Goal: Transaction & Acquisition: Purchase product/service

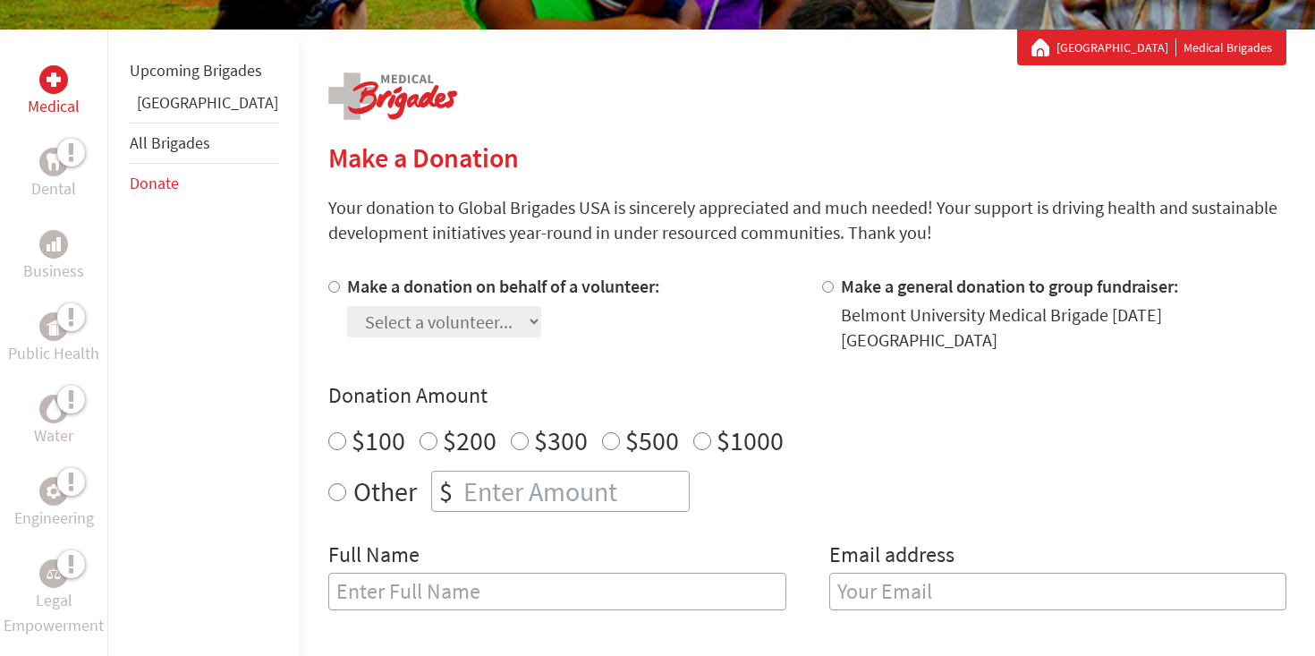
scroll to position [310, 0]
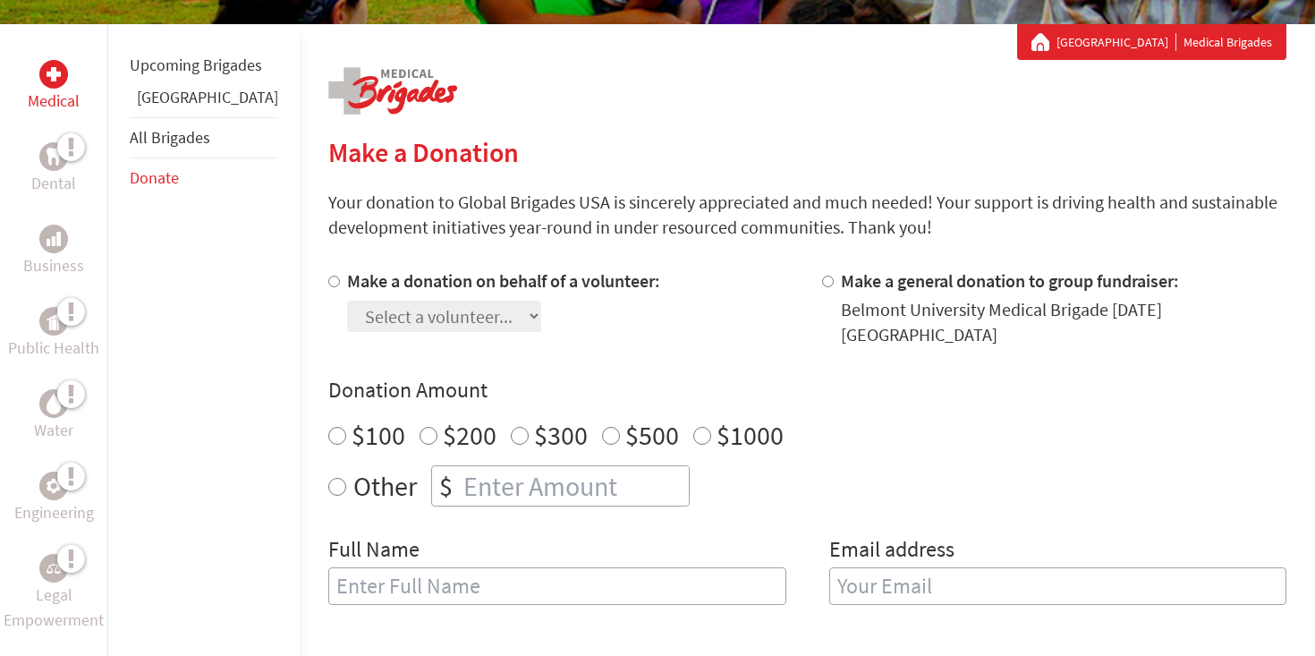
click at [328, 281] on input "Make a donation on behalf of a volunteer:" at bounding box center [334, 282] width 12 height 12
radio input "true"
click at [372, 335] on div "Make a donation on behalf of a volunteer: Select a volunteer... [PERSON_NAME] […" at bounding box center [807, 447] width 958 height 358
click at [372, 318] on select "Select a volunteer... [PERSON_NAME] [PERSON_NAME] [PERSON_NAME] [PERSON_NAME] […" at bounding box center [444, 316] width 194 height 31
select select "9A3005DB-6F3B-11ED-83B2-42010A8A0046"
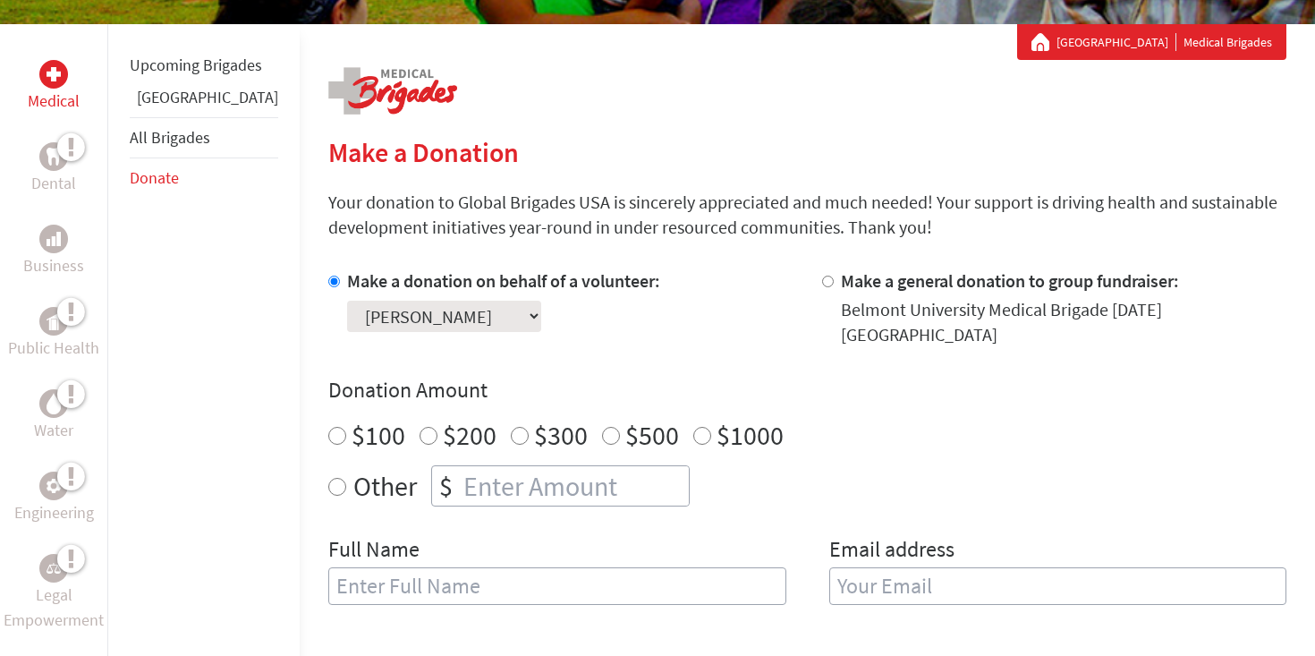
click at [347, 301] on select "Select a volunteer... [PERSON_NAME] [PERSON_NAME] [PERSON_NAME] [PERSON_NAME] […" at bounding box center [444, 316] width 194 height 31
radio input "true"
click at [460, 466] on input "number" at bounding box center [574, 485] width 229 height 39
type input "237"
click at [422, 549] on div "Full Name" at bounding box center [557, 580] width 458 height 91
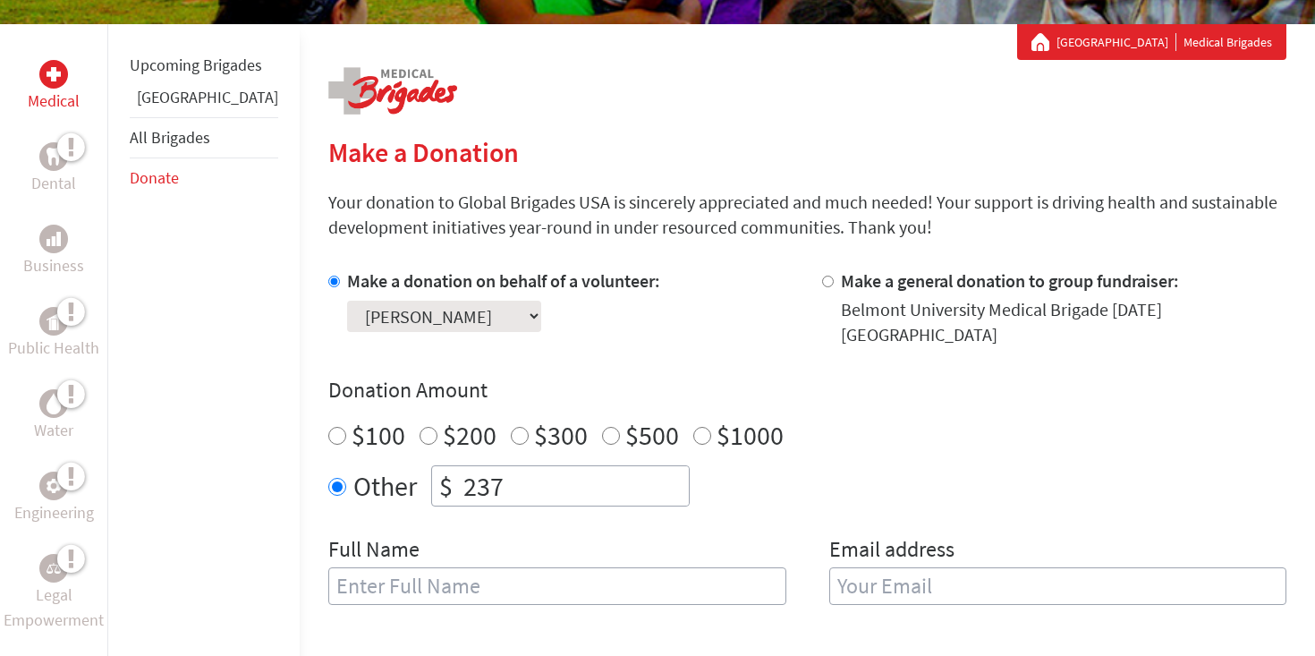
click at [417, 569] on input "text" at bounding box center [557, 586] width 458 height 38
type input "[PERSON_NAME]"
click at [953, 574] on input "email" at bounding box center [1058, 586] width 458 height 38
type input "[EMAIL_ADDRESS][DOMAIN_NAME]"
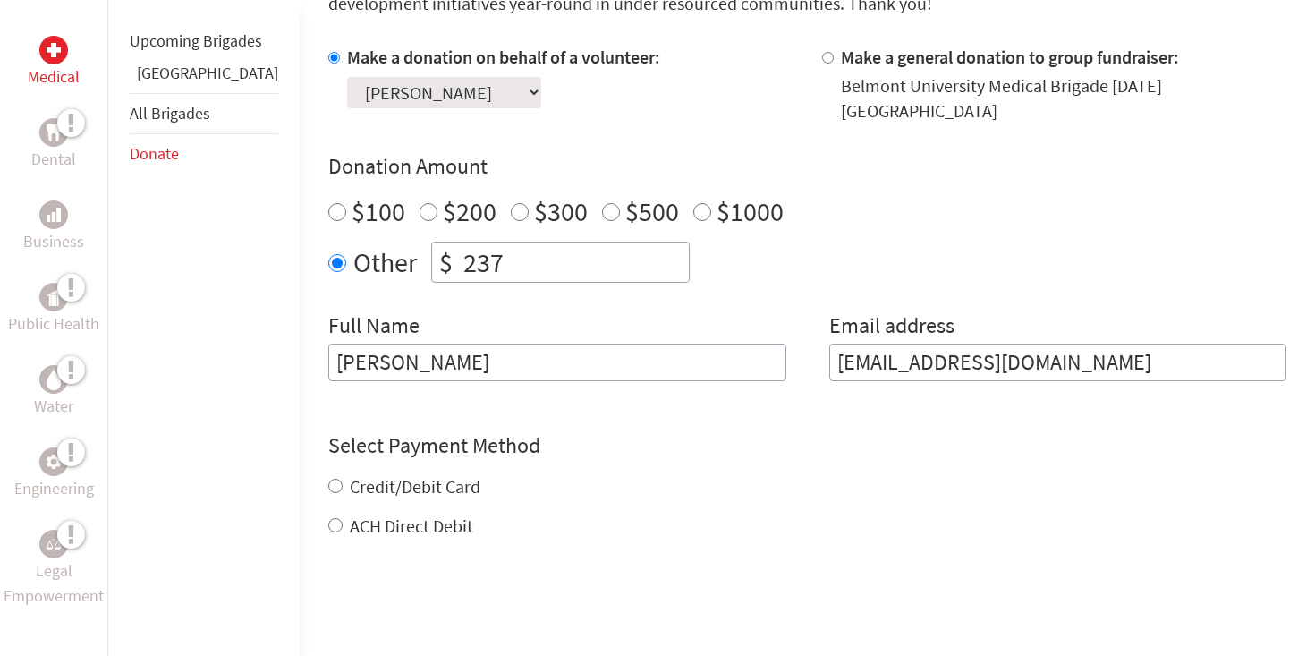
scroll to position [547, 0]
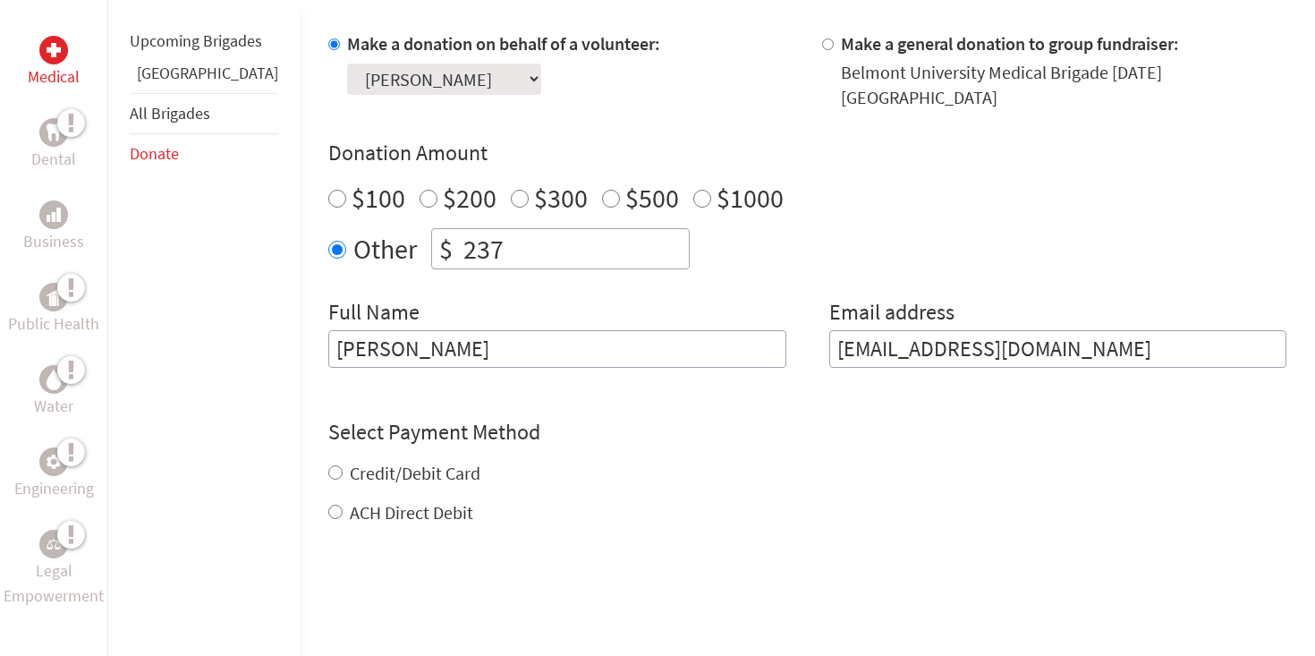
click at [328, 461] on div "Credit/Debit Card ACH Direct Debit" at bounding box center [807, 493] width 958 height 64
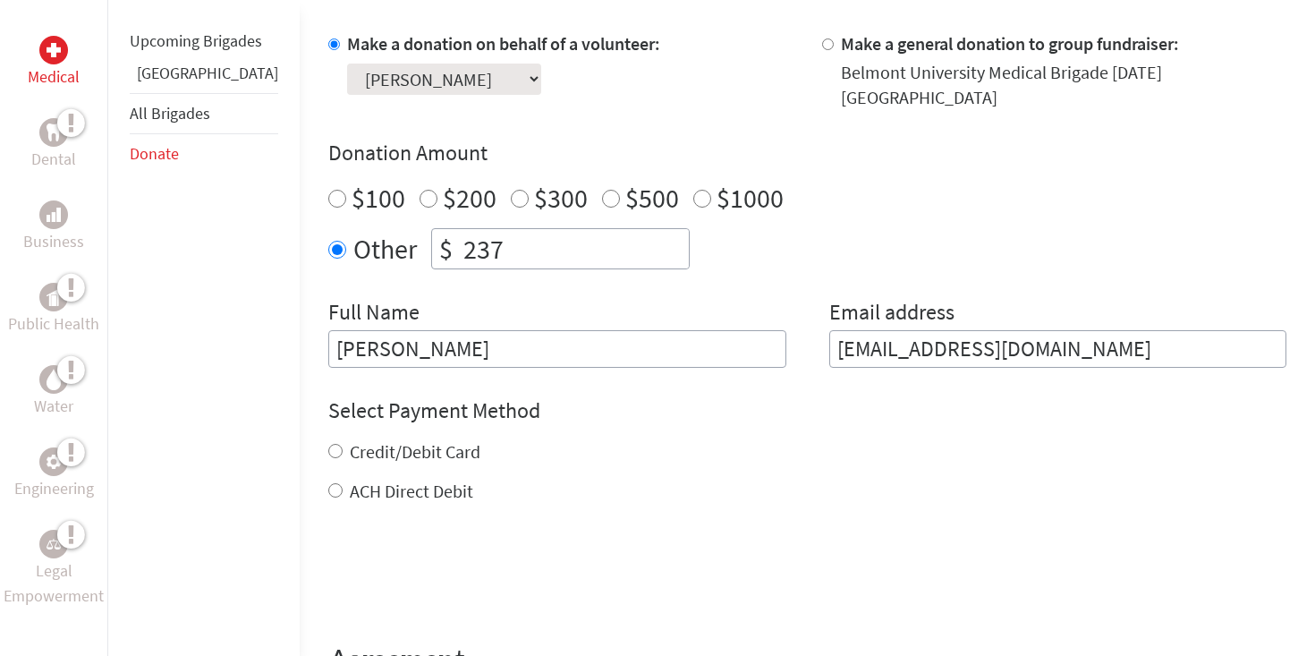
click at [274, 437] on div "Medical Dental Business Public Health Water Engineering Legal Empowerment Upcom…" at bounding box center [657, 307] width 1315 height 1040
click at [328, 444] on input "Credit/Debit Card" at bounding box center [335, 451] width 14 height 14
radio input "true"
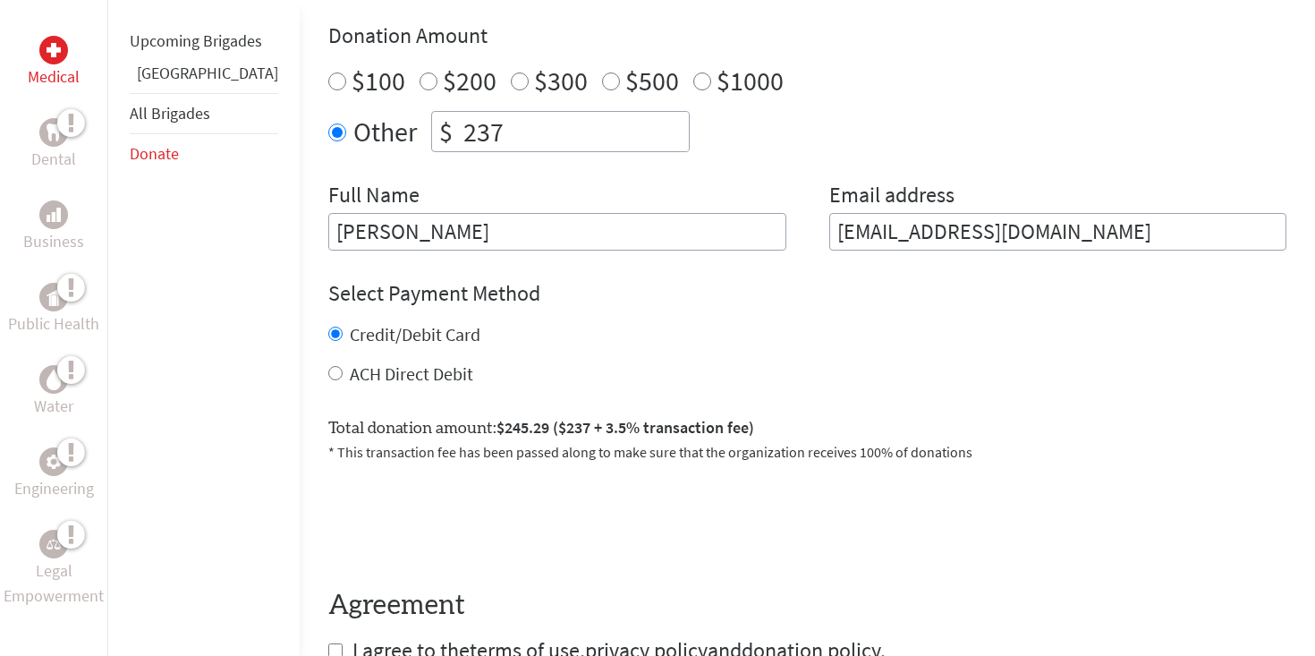
scroll to position [665, 0]
click at [460, 114] on input "237" at bounding box center [574, 130] width 229 height 39
click at [629, 111] on input "238" at bounding box center [574, 130] width 229 height 39
click at [629, 111] on input "239" at bounding box center [574, 130] width 229 height 39
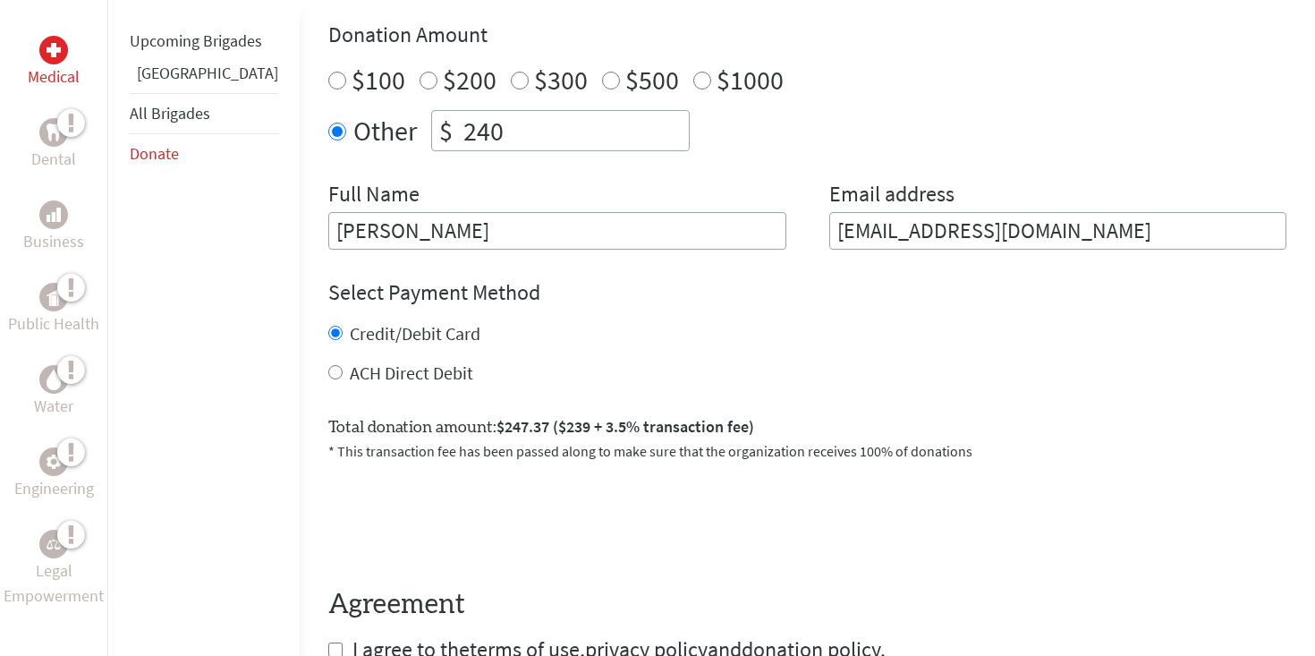
click at [629, 111] on input "240" at bounding box center [574, 130] width 229 height 39
click at [629, 111] on input "241" at bounding box center [574, 130] width 229 height 39
click at [629, 111] on input "242" at bounding box center [574, 130] width 229 height 39
click at [629, 111] on input "243" at bounding box center [574, 130] width 229 height 39
click at [629, 111] on input "244" at bounding box center [574, 130] width 229 height 39
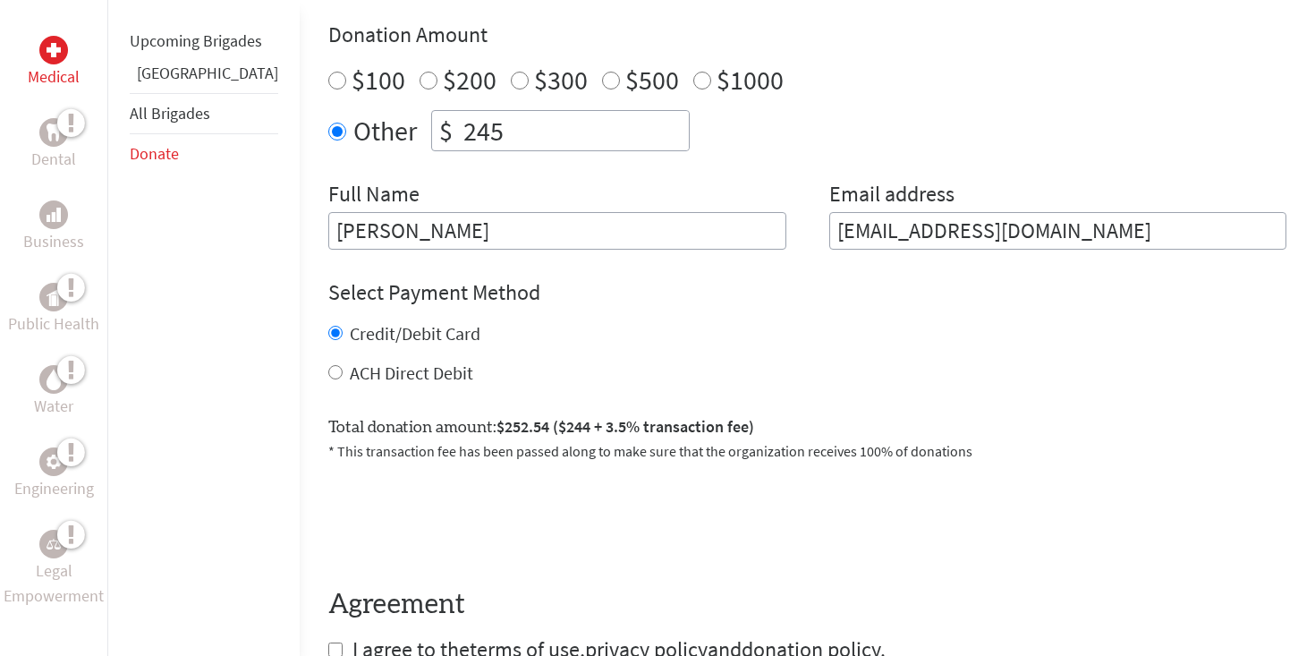
click at [629, 111] on input "245" at bounding box center [574, 130] width 229 height 39
click at [629, 111] on input "246" at bounding box center [574, 130] width 229 height 39
click at [629, 111] on input "247" at bounding box center [574, 130] width 229 height 39
click at [629, 111] on input "248" at bounding box center [574, 130] width 229 height 39
click at [629, 111] on input "249" at bounding box center [574, 130] width 229 height 39
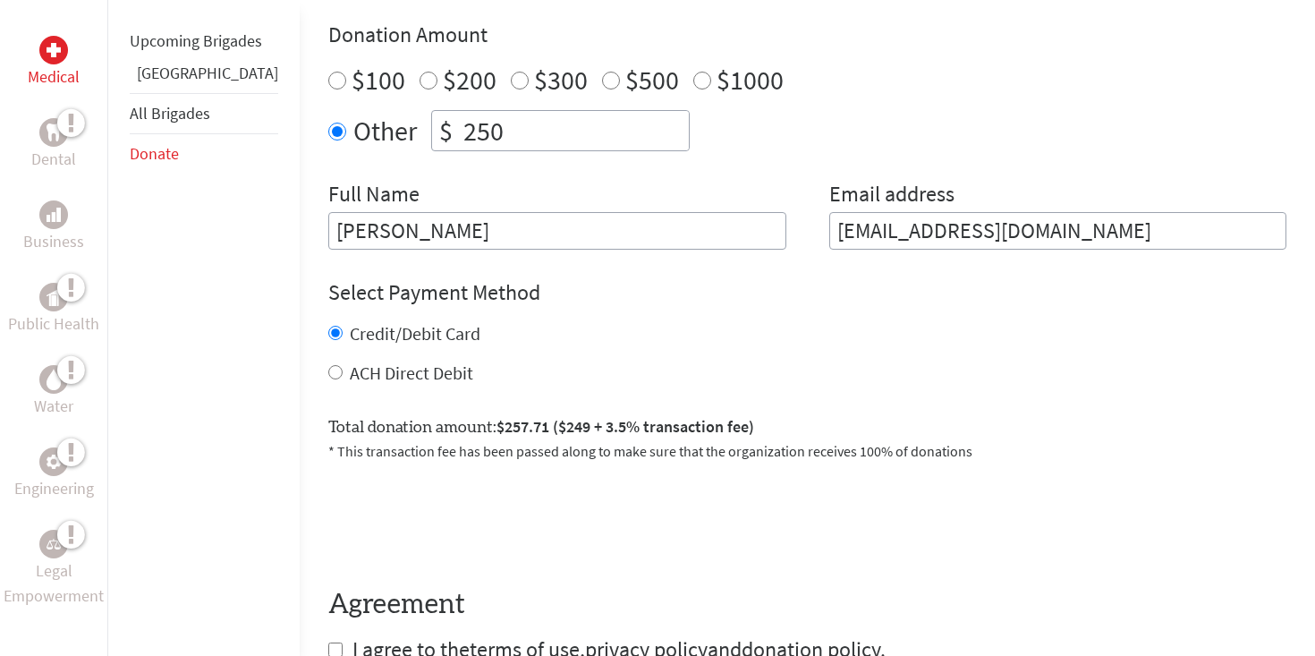
type input "250"
click at [629, 111] on input "250" at bounding box center [574, 130] width 229 height 39
click at [629, 164] on div "Make a donation on behalf of a volunteer: Select a volunteer... [PERSON_NAME] […" at bounding box center [807, 81] width 958 height 336
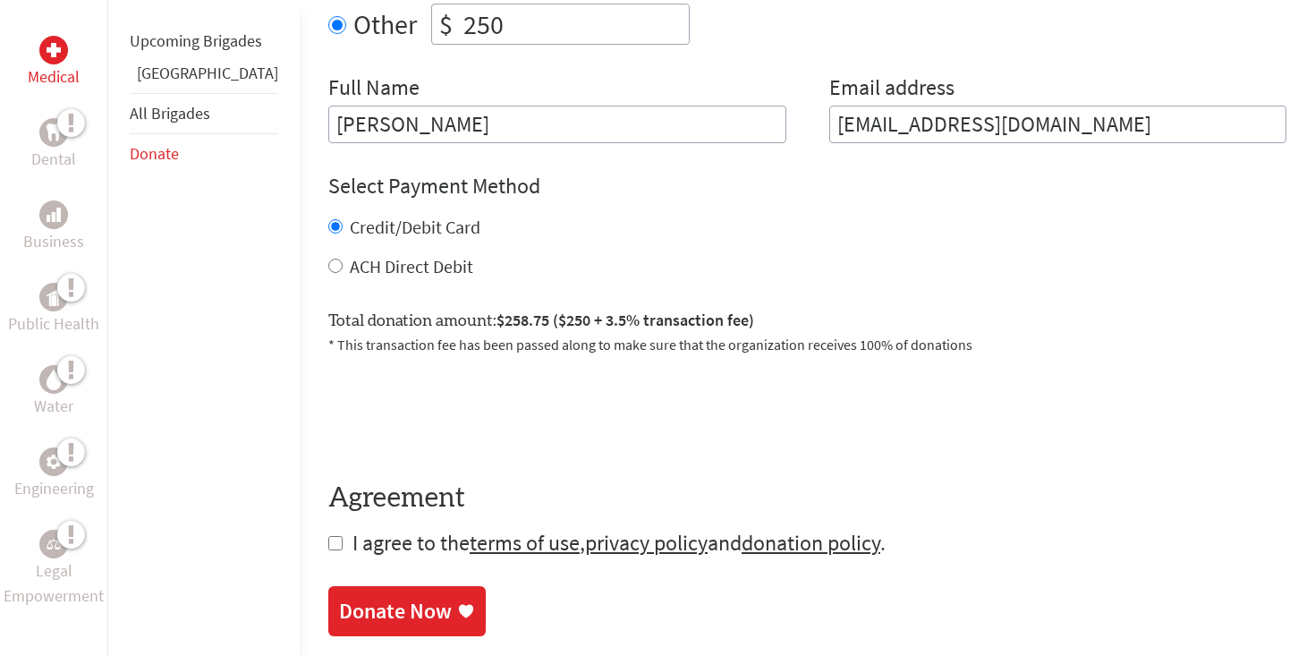
scroll to position [769, 0]
click at [328, 538] on input "checkbox" at bounding box center [335, 545] width 14 height 14
checkbox input "true"
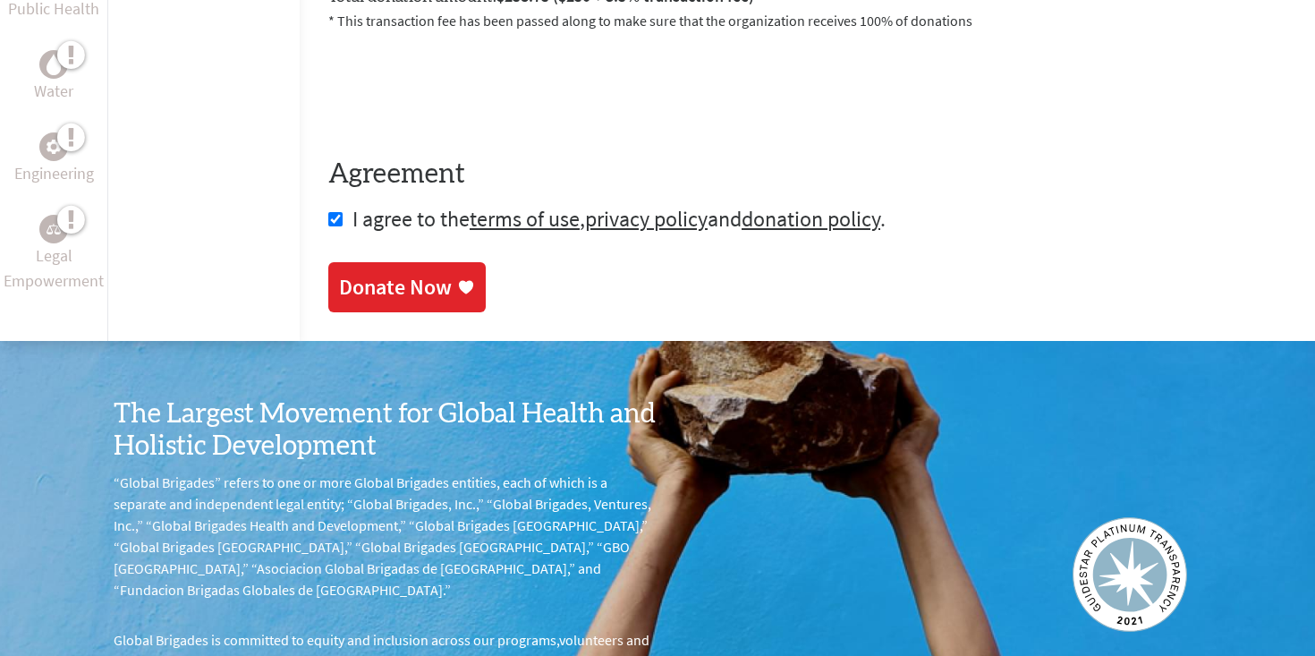
scroll to position [1106, 0]
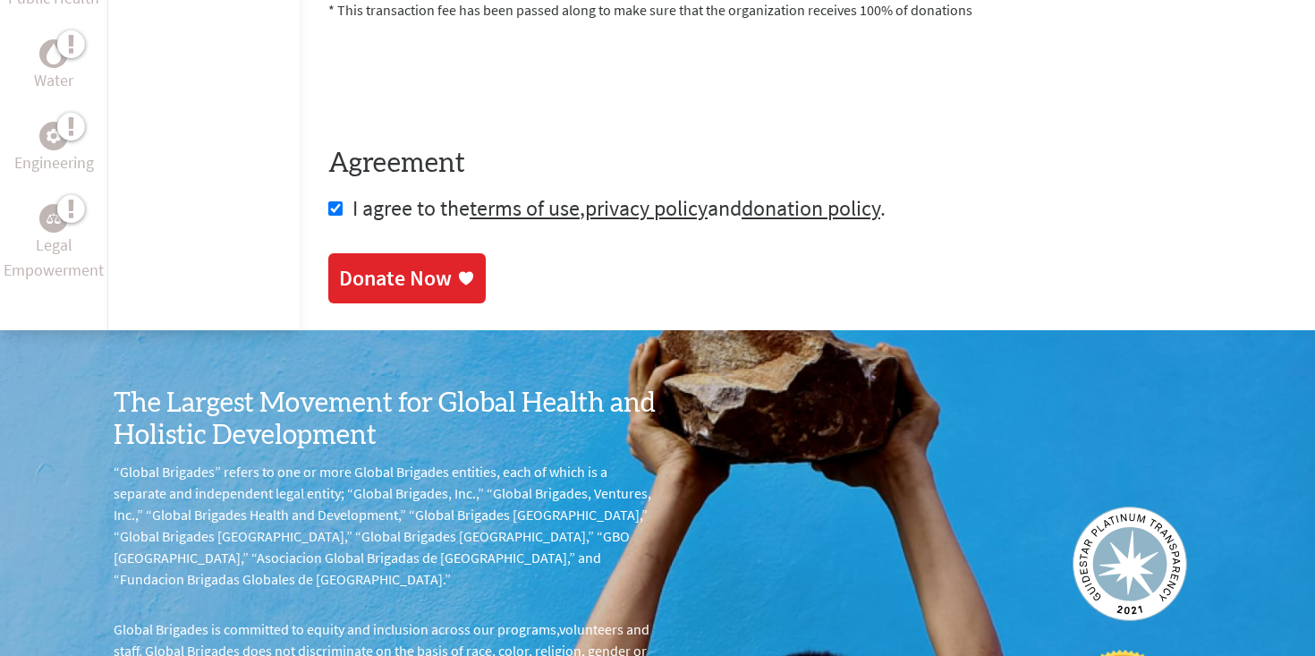
click at [381, 264] on div "Donate Now" at bounding box center [395, 278] width 113 height 29
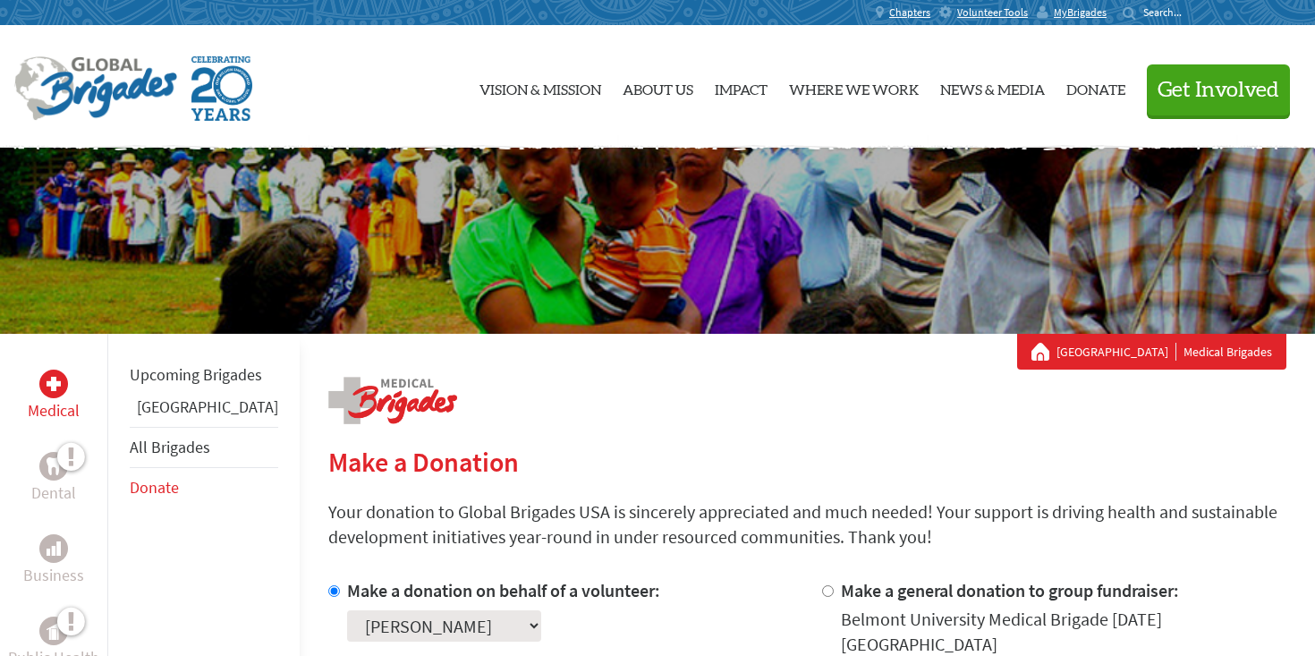
scroll to position [352, 0]
